Goal: Find specific page/section: Find specific page/section

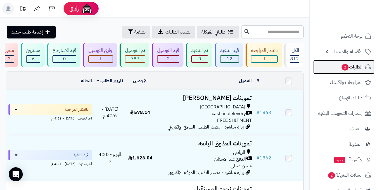
click at [344, 66] on span "2" at bounding box center [345, 67] width 7 height 7
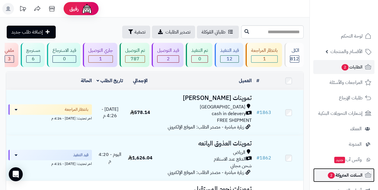
click at [337, 176] on span "السلات المتروكة 2" at bounding box center [345, 175] width 35 height 8
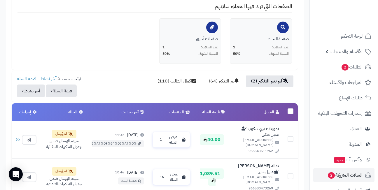
scroll to position [146, 0]
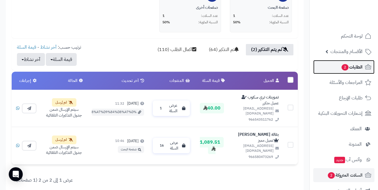
click at [345, 66] on span "2" at bounding box center [345, 67] width 7 height 6
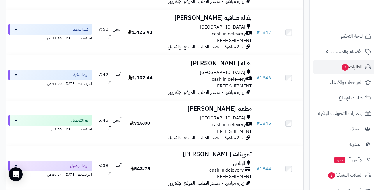
scroll to position [817, 0]
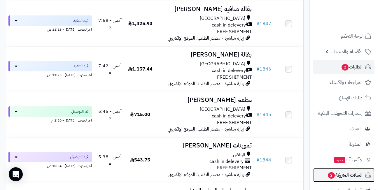
click at [343, 178] on span "السلات المتروكة 2" at bounding box center [345, 175] width 35 height 8
